Goal: Use online tool/utility: Utilize a website feature to perform a specific function

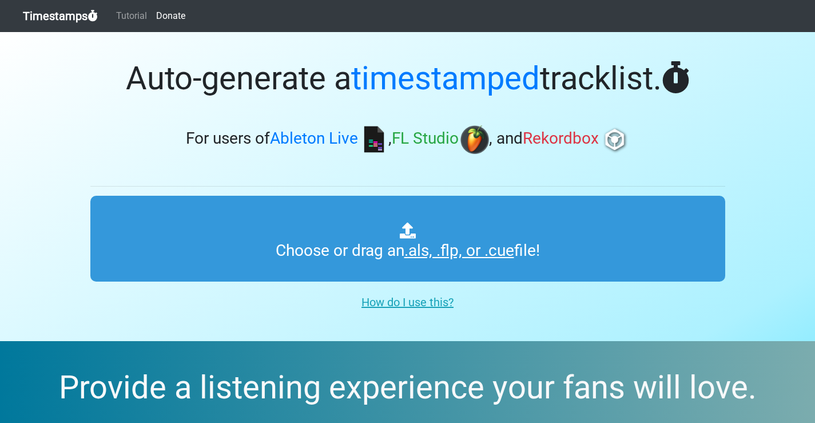
type input "C:\fakepath\L.als"
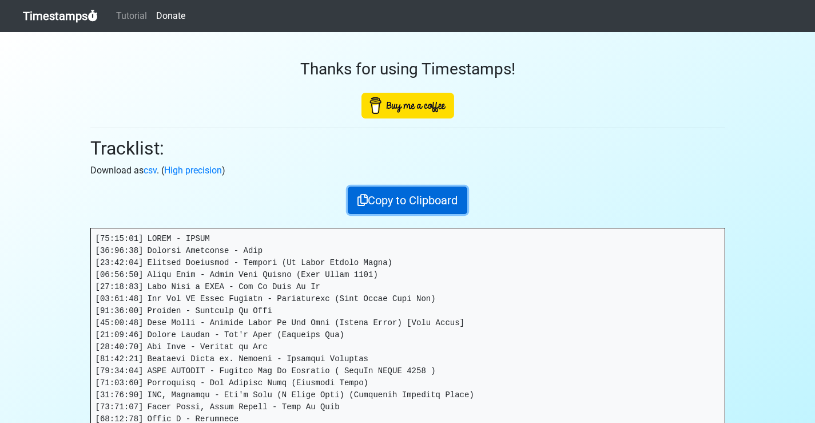
click at [392, 202] on button "Copy to Clipboard" at bounding box center [408, 199] width 120 height 27
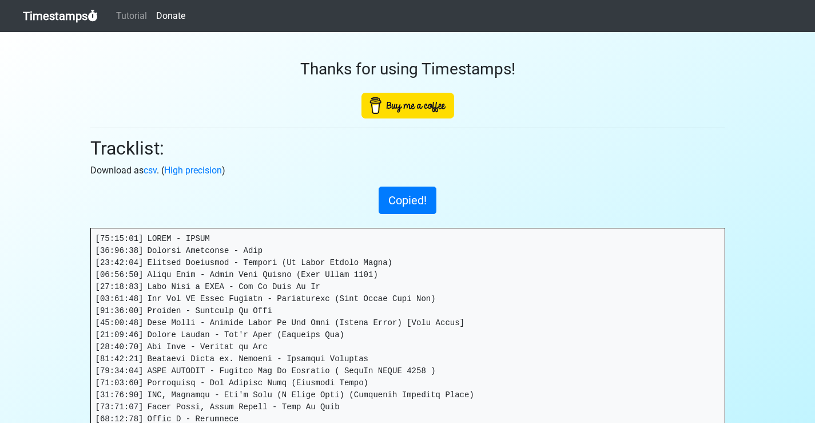
click at [646, 49] on div "Thanks for using Timestamps!" at bounding box center [407, 75] width 635 height 86
